Goal: Obtain resource: Obtain resource

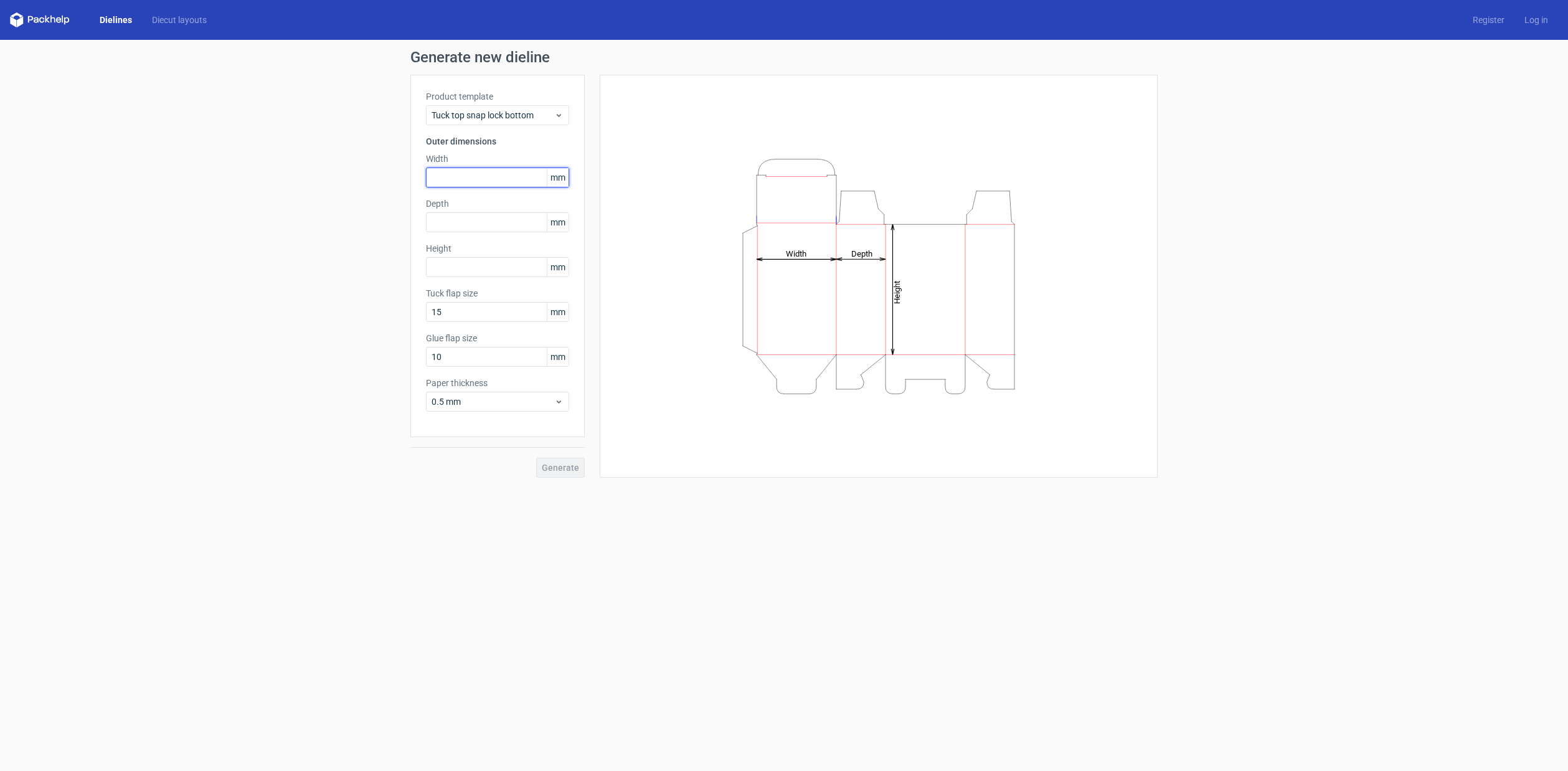
click at [505, 178] on input "text" at bounding box center [497, 178] width 143 height 20
type input "217"
click at [466, 222] on input "text" at bounding box center [497, 222] width 143 height 20
type input "123"
click at [452, 264] on input "text" at bounding box center [497, 267] width 143 height 20
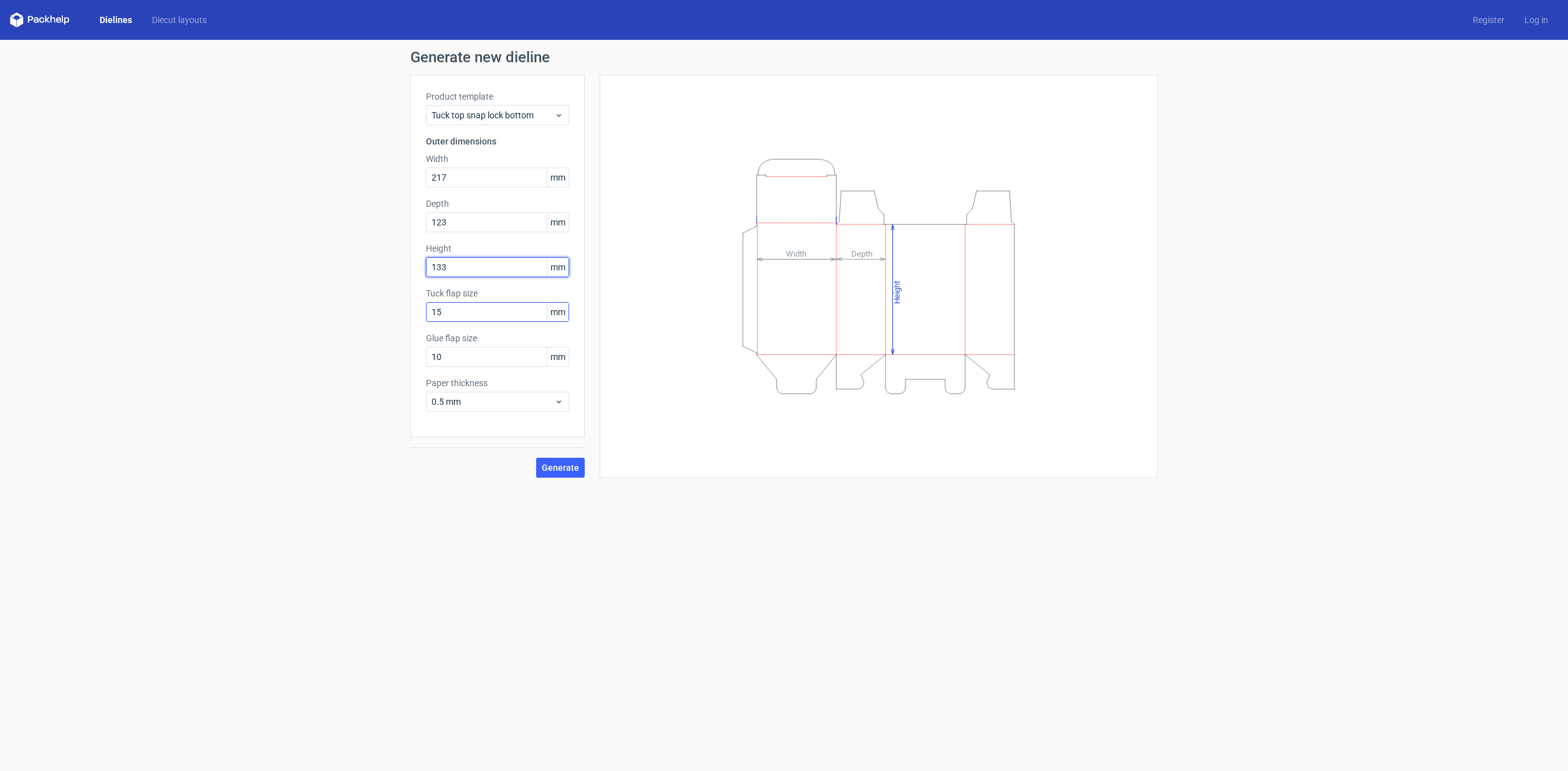
type input "133"
click at [474, 312] on input "15" at bounding box center [497, 312] width 143 height 20
drag, startPoint x: 458, startPoint y: 311, endPoint x: 404, endPoint y: 321, distance: 54.9
click at [404, 321] on div "Generate new dieline Product template Tuck top snap lock bottom Outer dimension…" at bounding box center [784, 264] width 1568 height 448
drag, startPoint x: 446, startPoint y: 315, endPoint x: 418, endPoint y: 318, distance: 28.2
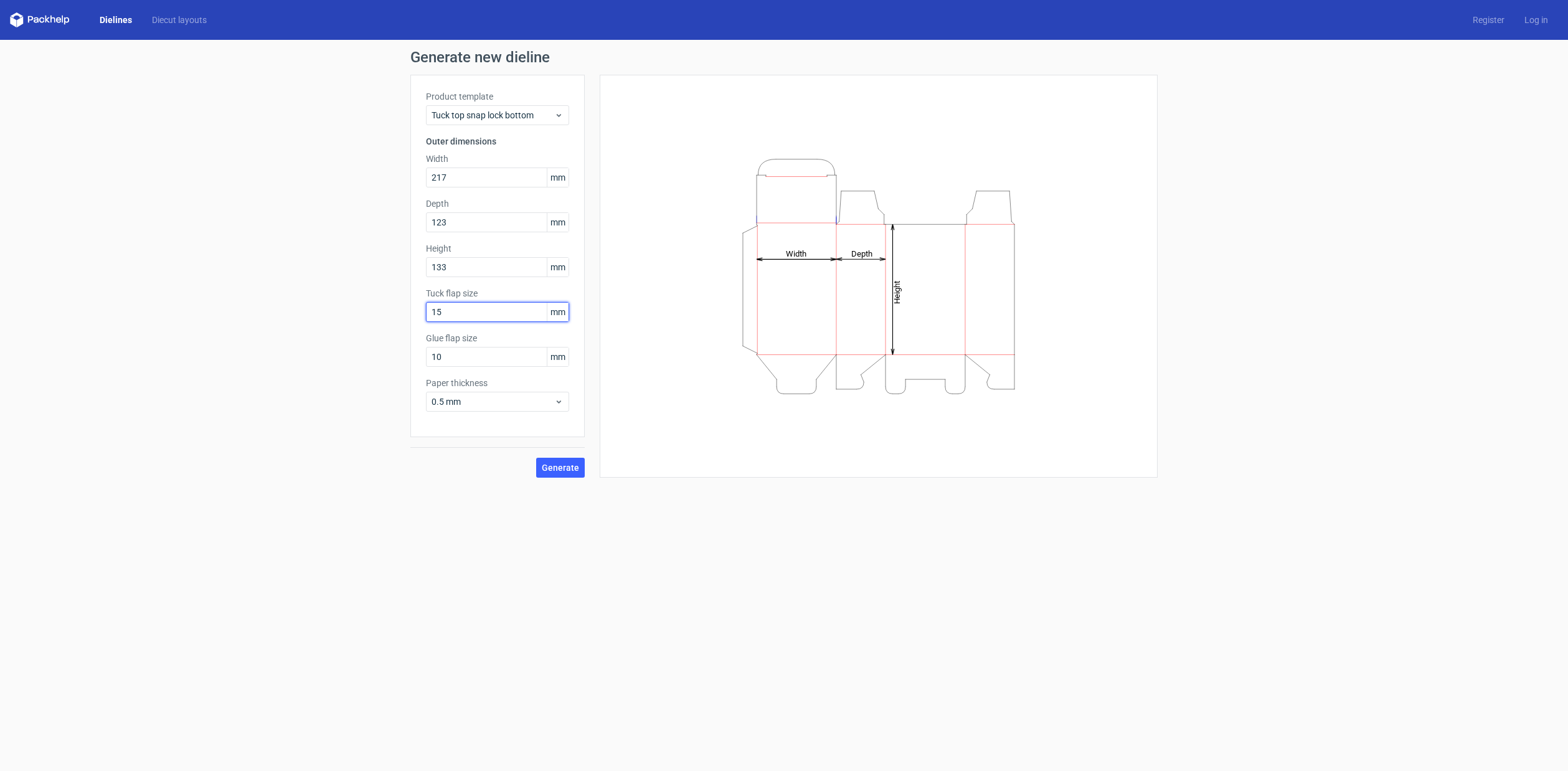
click at [418, 318] on div "Product template Tuck top snap lock bottom Outer dimensions Width 217 mm Depth …" at bounding box center [497, 256] width 174 height 363
drag, startPoint x: 435, startPoint y: 312, endPoint x: 356, endPoint y: 312, distance: 79.0
click at [356, 312] on div "Generate new dieline Product template Tuck top snap lock bottom Outer dimension…" at bounding box center [784, 264] width 1568 height 448
type input "30"
click at [458, 359] on input "10" at bounding box center [497, 356] width 143 height 20
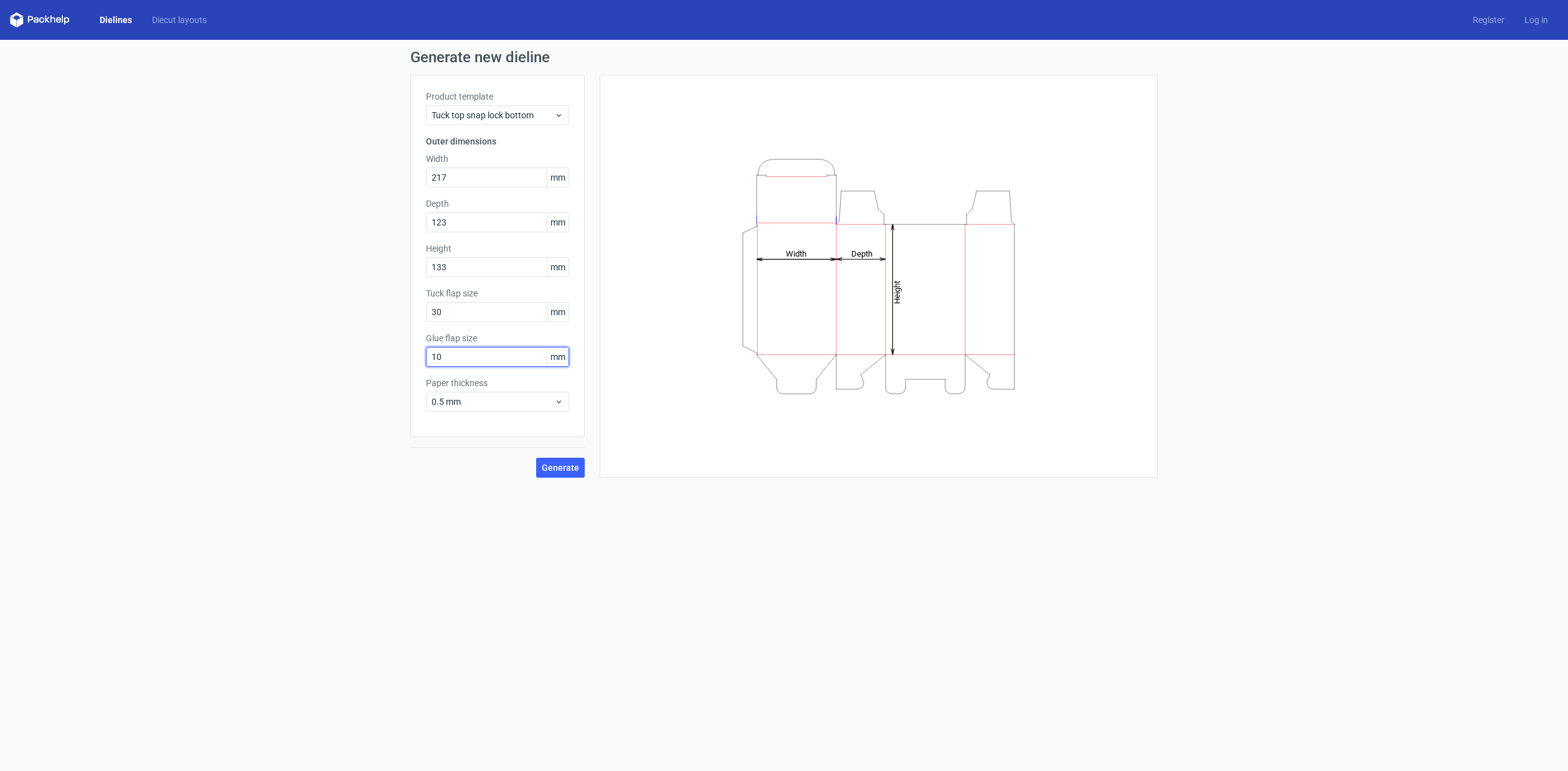
drag, startPoint x: 462, startPoint y: 356, endPoint x: 400, endPoint y: 353, distance: 62.1
click at [400, 353] on div "Generate new dieline Product template Tuck top snap lock bottom Outer dimension…" at bounding box center [784, 264] width 1568 height 448
click at [496, 312] on input "30" at bounding box center [497, 312] width 143 height 20
drag, startPoint x: 460, startPoint y: 359, endPoint x: 400, endPoint y: 359, distance: 60.0
click at [400, 359] on div "Generate new dieline Product template Tuck top snap lock bottom Outer dimension…" at bounding box center [784, 264] width 1568 height 448
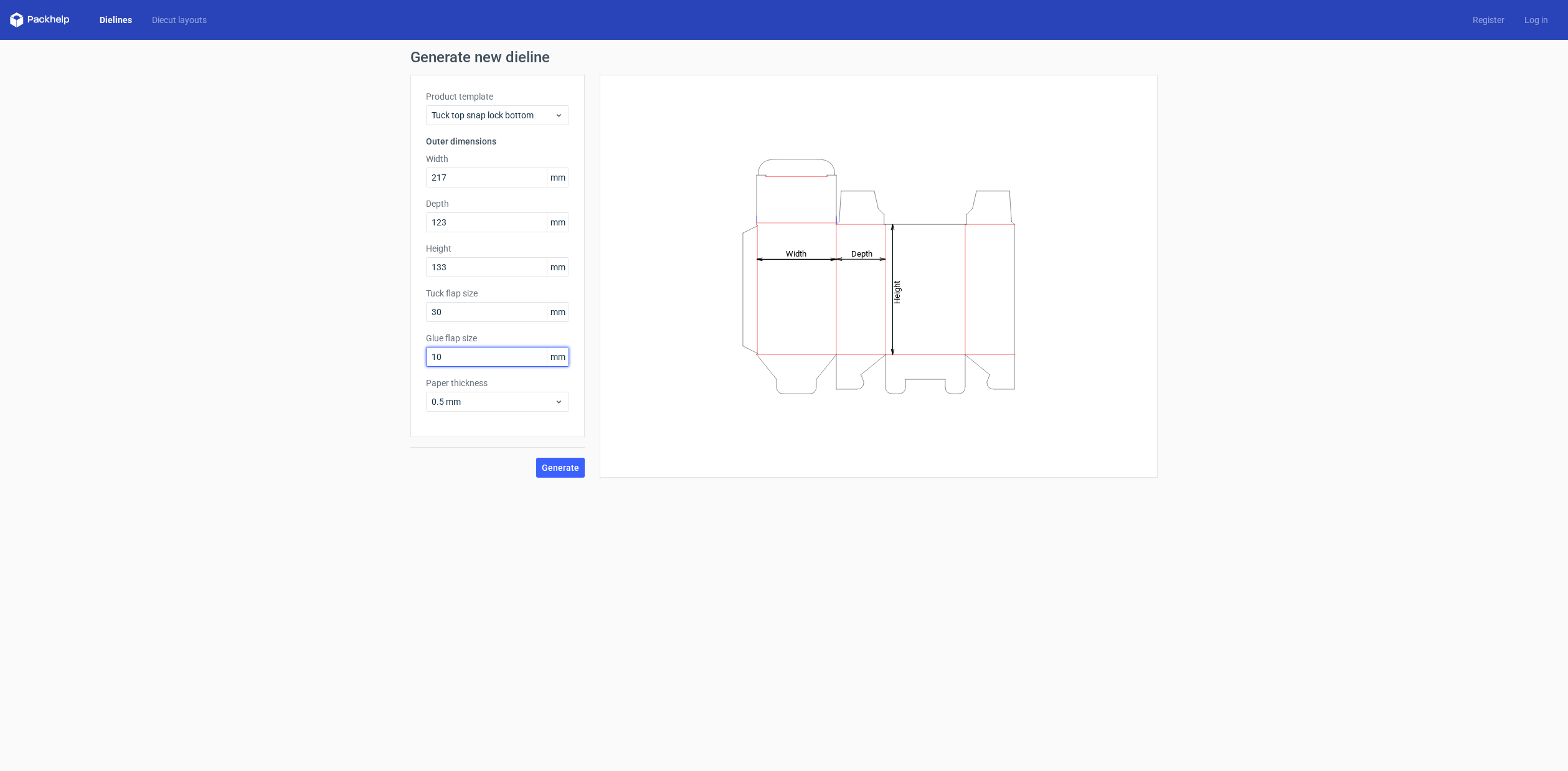
drag, startPoint x: 457, startPoint y: 353, endPoint x: 371, endPoint y: 353, distance: 86.0
click at [371, 353] on div "Generate new dieline Product template Tuck top snap lock bottom Outer dimension…" at bounding box center [784, 264] width 1568 height 448
type input "15"
click at [491, 311] on input "30" at bounding box center [497, 312] width 143 height 20
drag, startPoint x: 419, startPoint y: 356, endPoint x: 363, endPoint y: 356, distance: 56.0
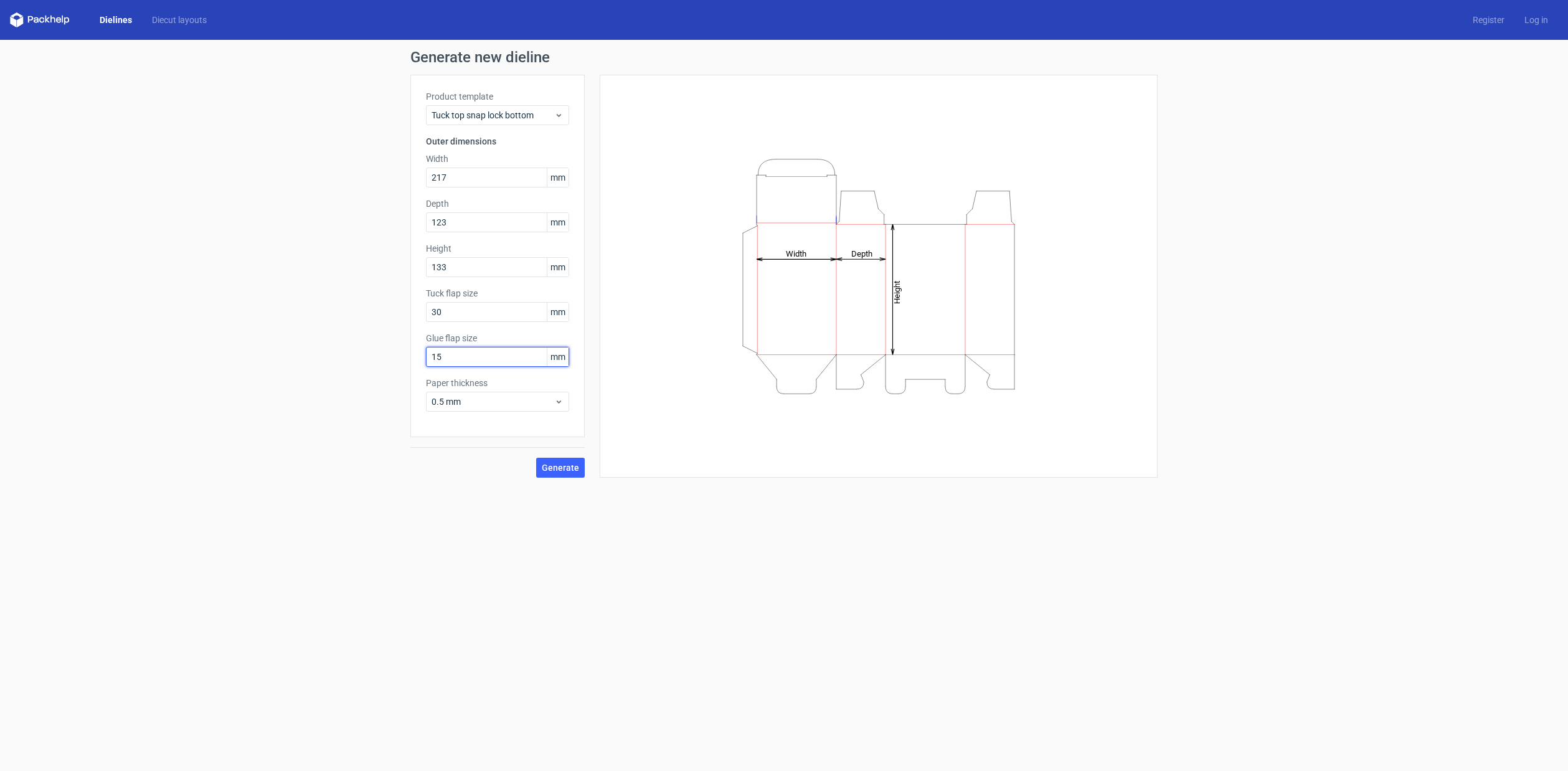
click at [363, 356] on div "Generate new dieline Product template Tuck top snap lock bottom Outer dimension…" at bounding box center [784, 264] width 1568 height 448
click at [571, 467] on span "Generate" at bounding box center [561, 468] width 38 height 9
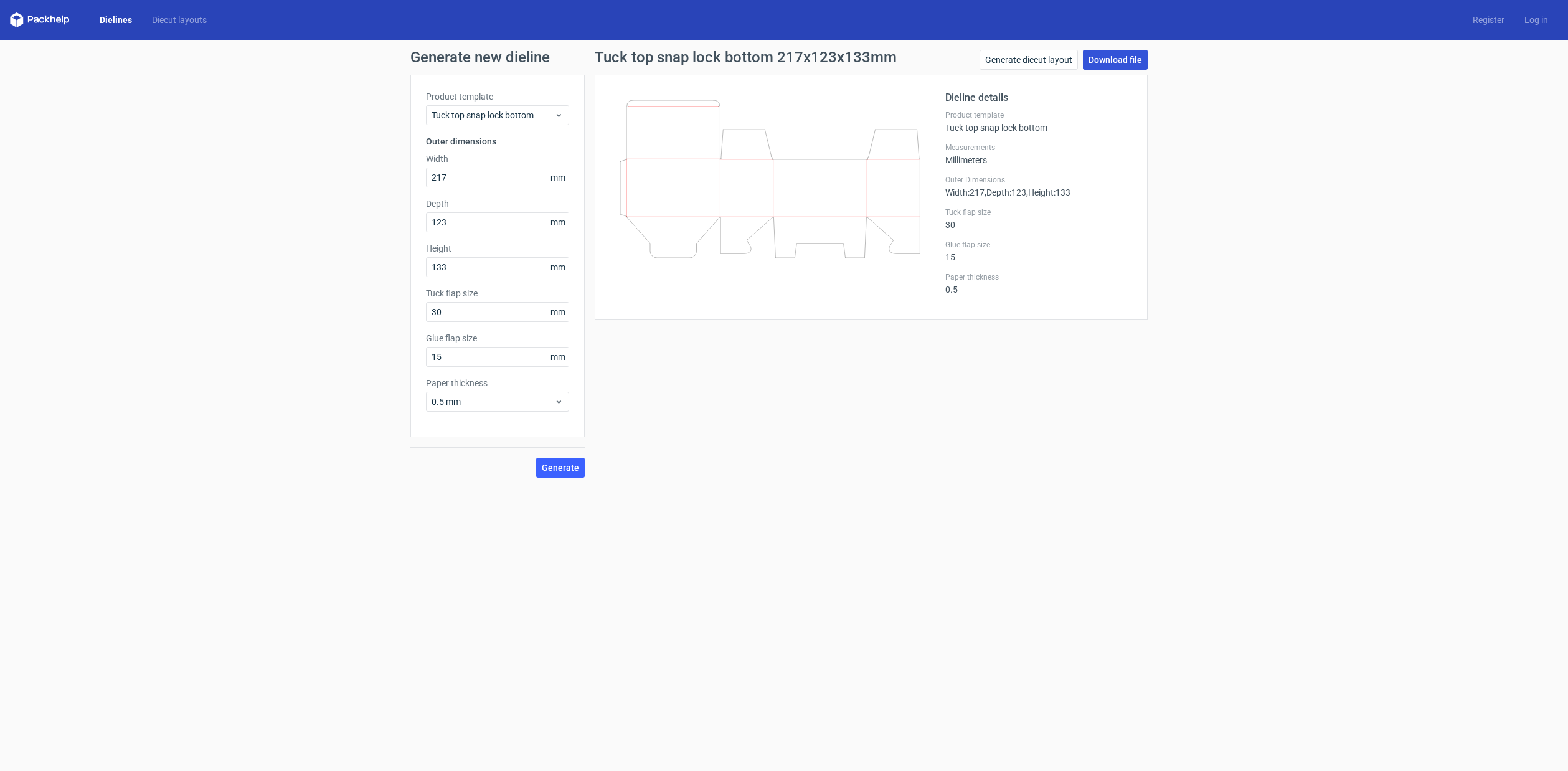
click at [1130, 63] on link "Download file" at bounding box center [1115, 60] width 65 height 20
